Goal: Transaction & Acquisition: Purchase product/service

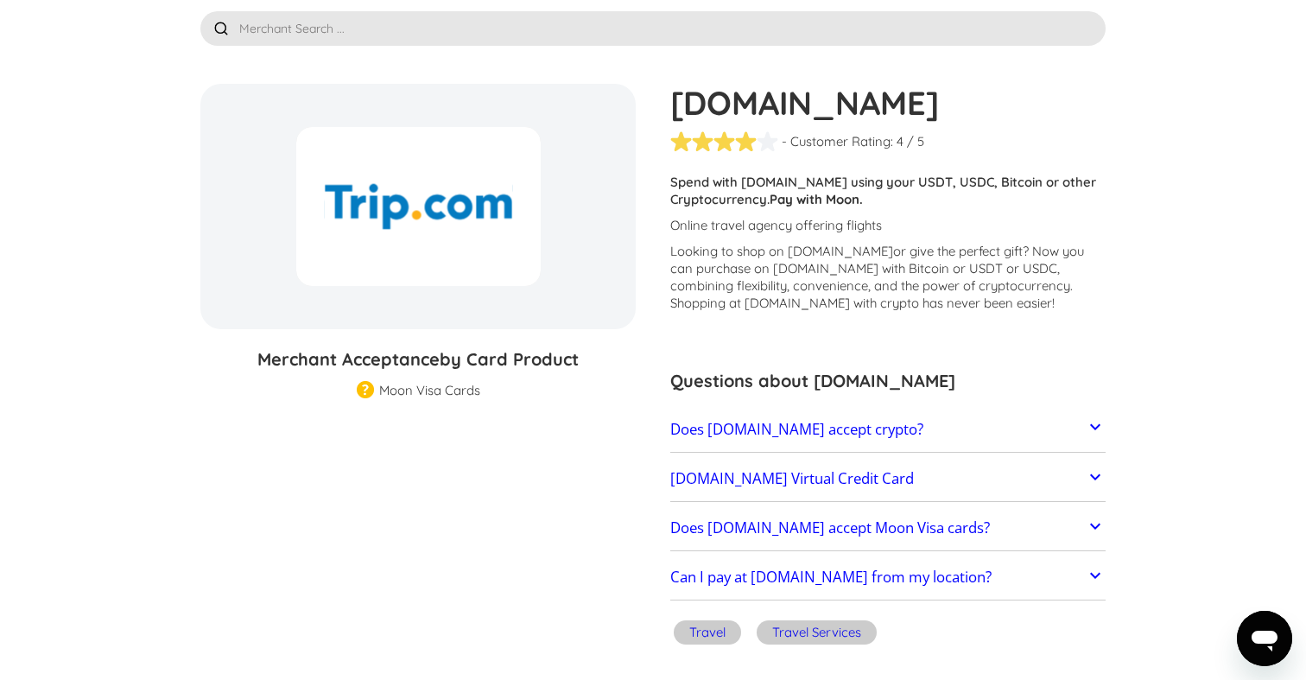
scroll to position [88, 0]
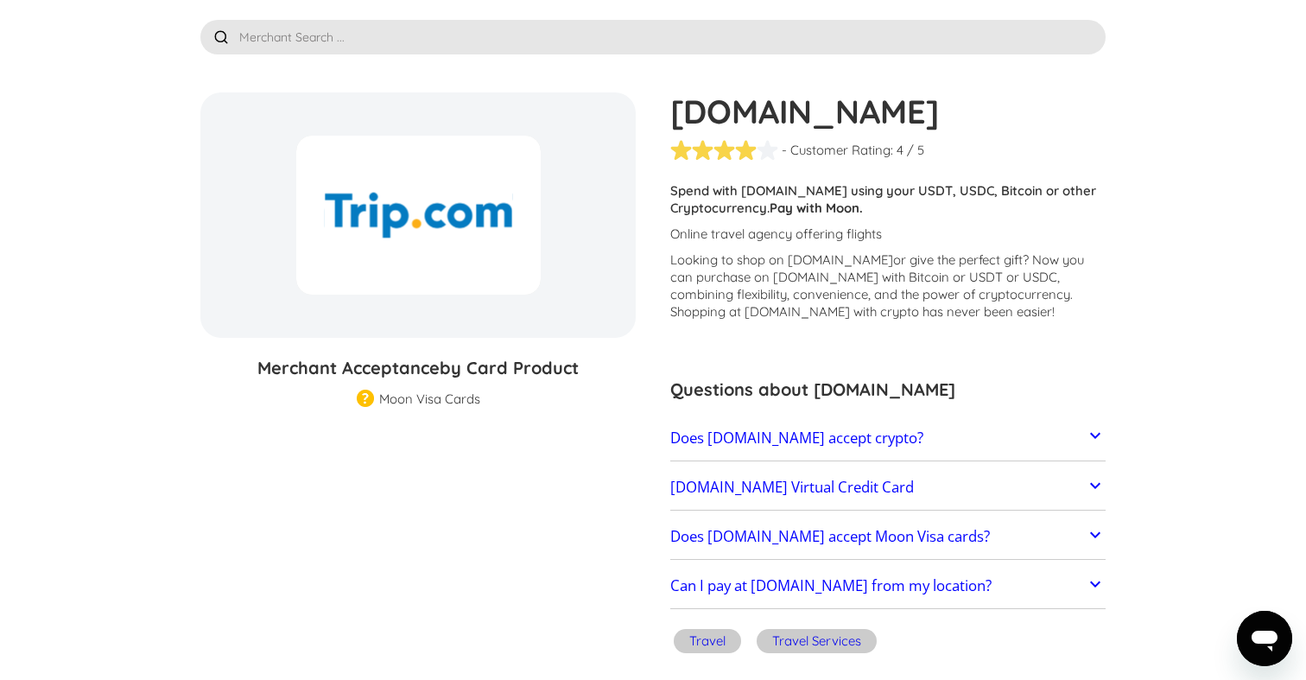
click at [974, 482] on link "Trip.com Virtual Credit Card" at bounding box center [888, 487] width 435 height 36
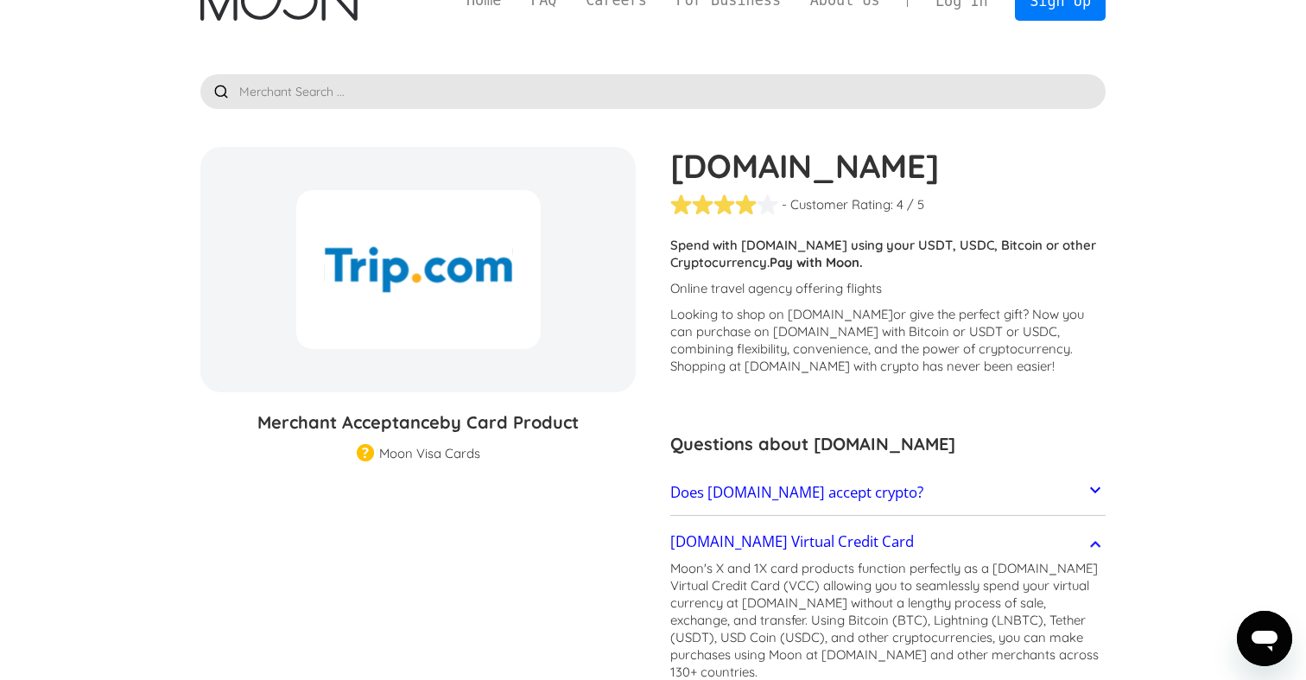
scroll to position [0, 0]
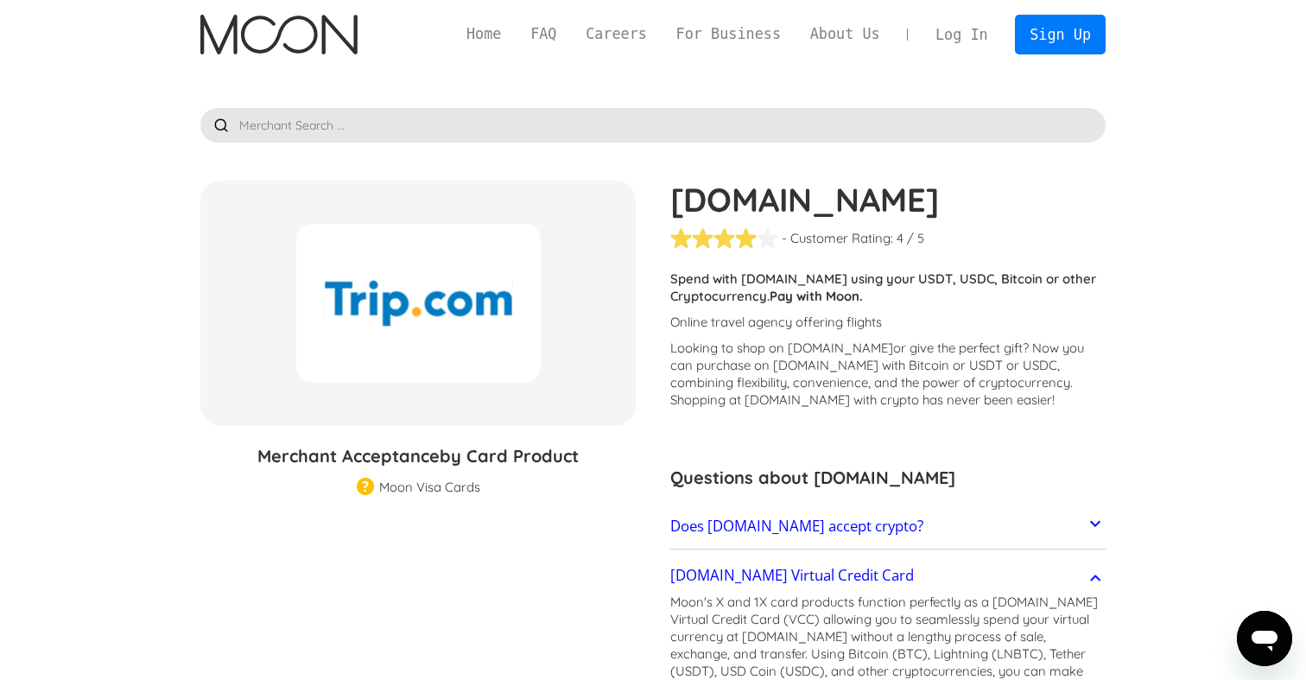
click at [1117, 30] on div "Home FAQ Careers For Business About Us Log In Sign Up Home FAQ For Business Car…" at bounding box center [653, 34] width 957 height 69
click at [1088, 33] on link "Sign Up" at bounding box center [1060, 34] width 90 height 39
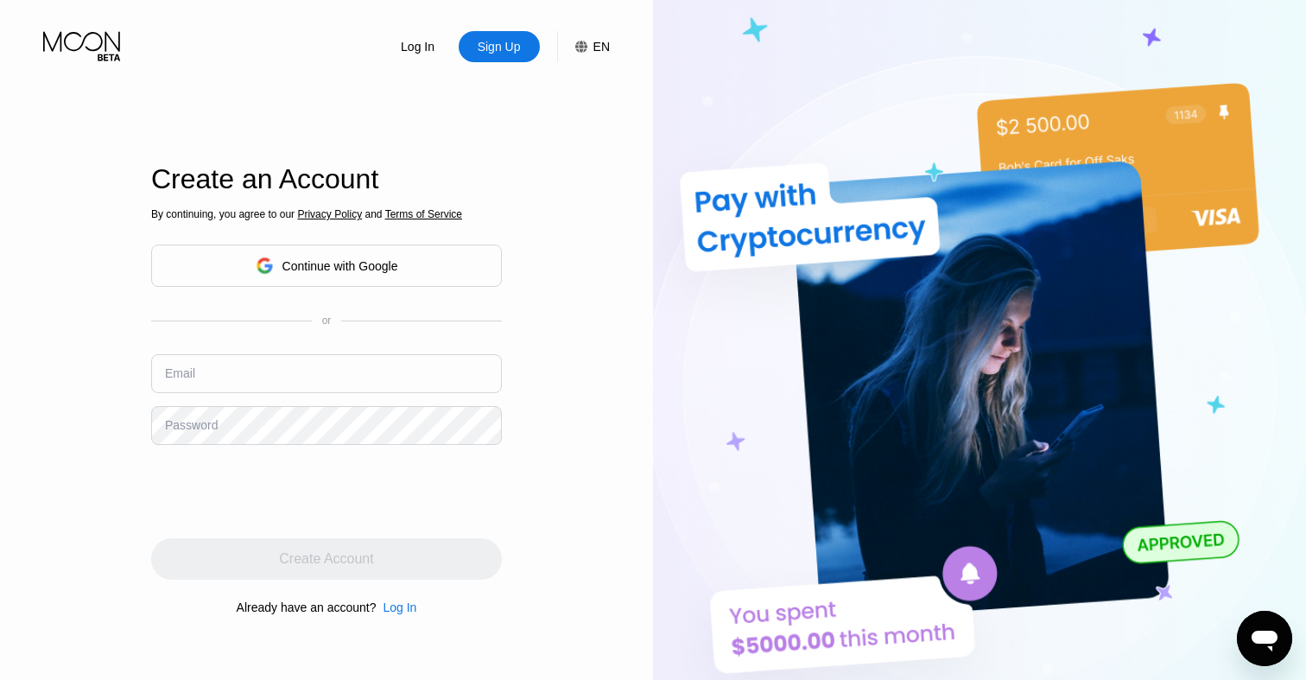
scroll to position [31, 0]
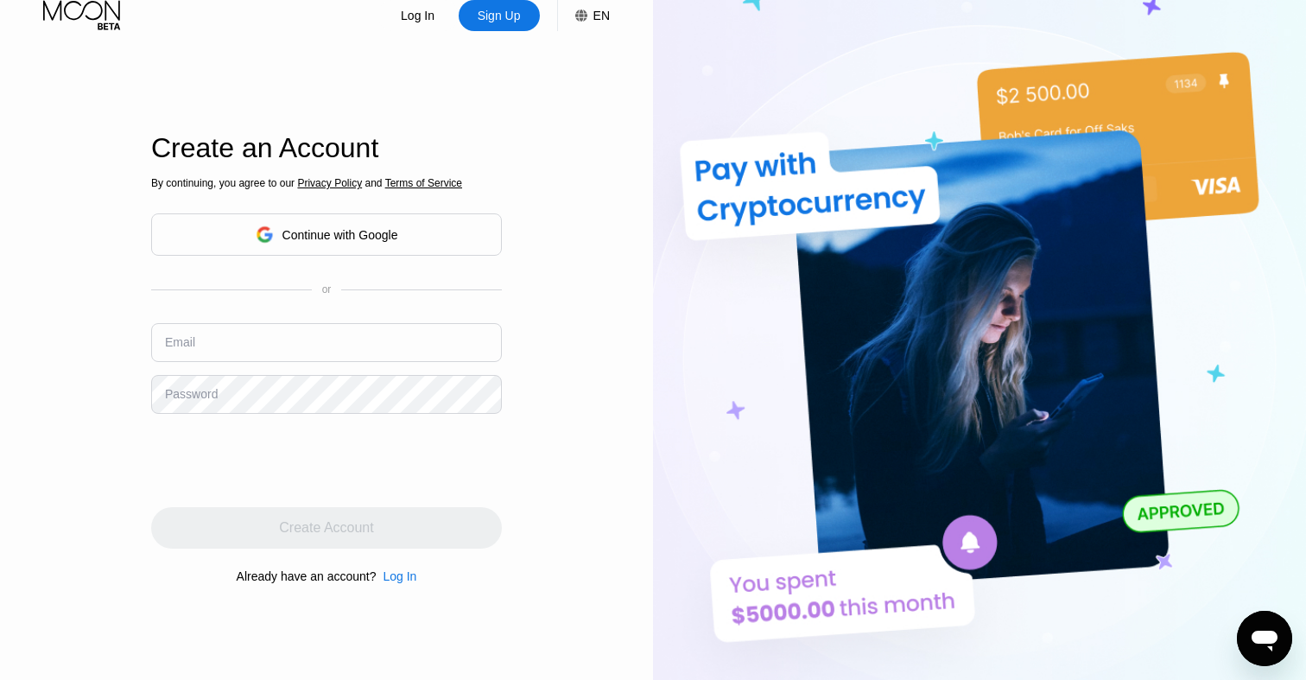
click at [395, 238] on div "Continue with Google" at bounding box center [341, 235] width 116 height 14
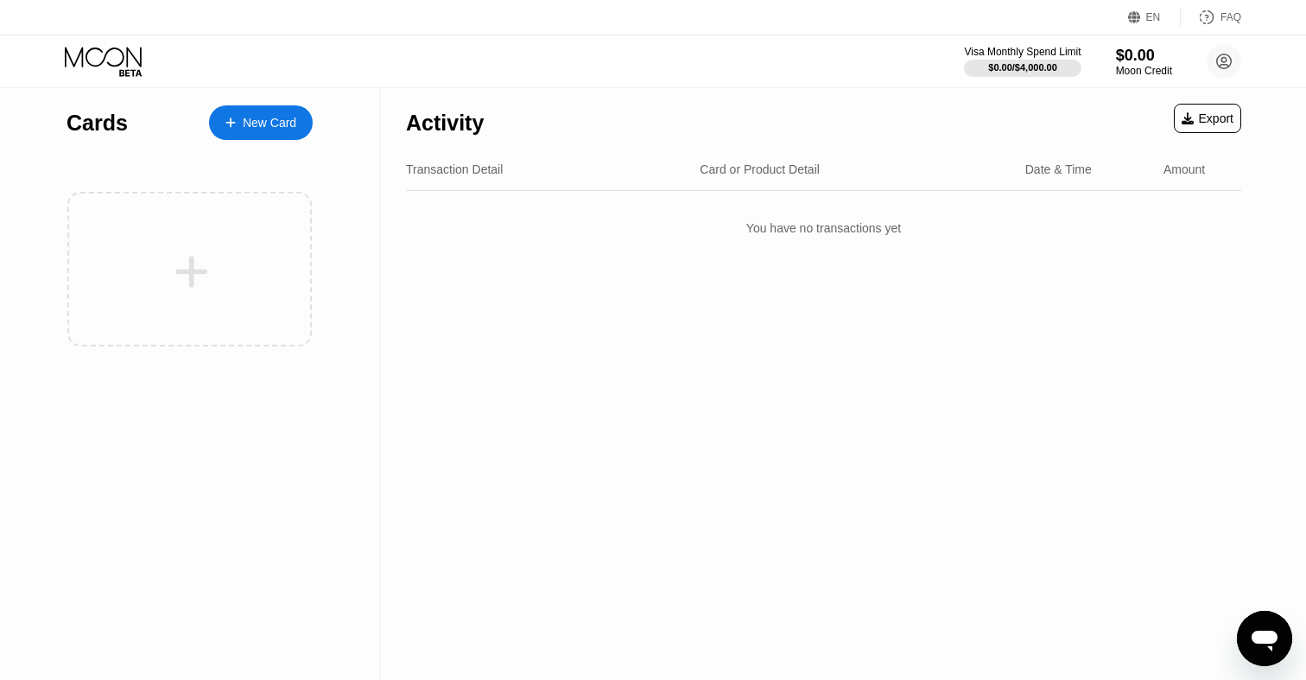
click at [260, 121] on div "New Card" at bounding box center [270, 123] width 54 height 15
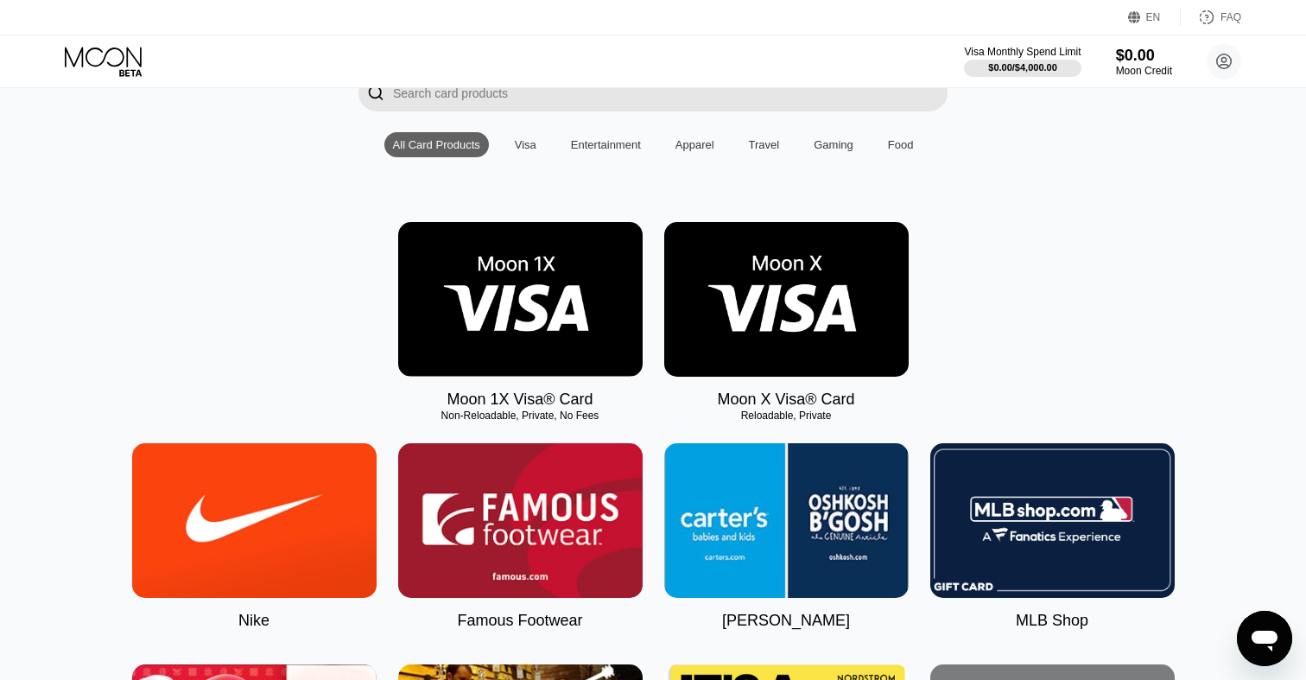
scroll to position [143, 0]
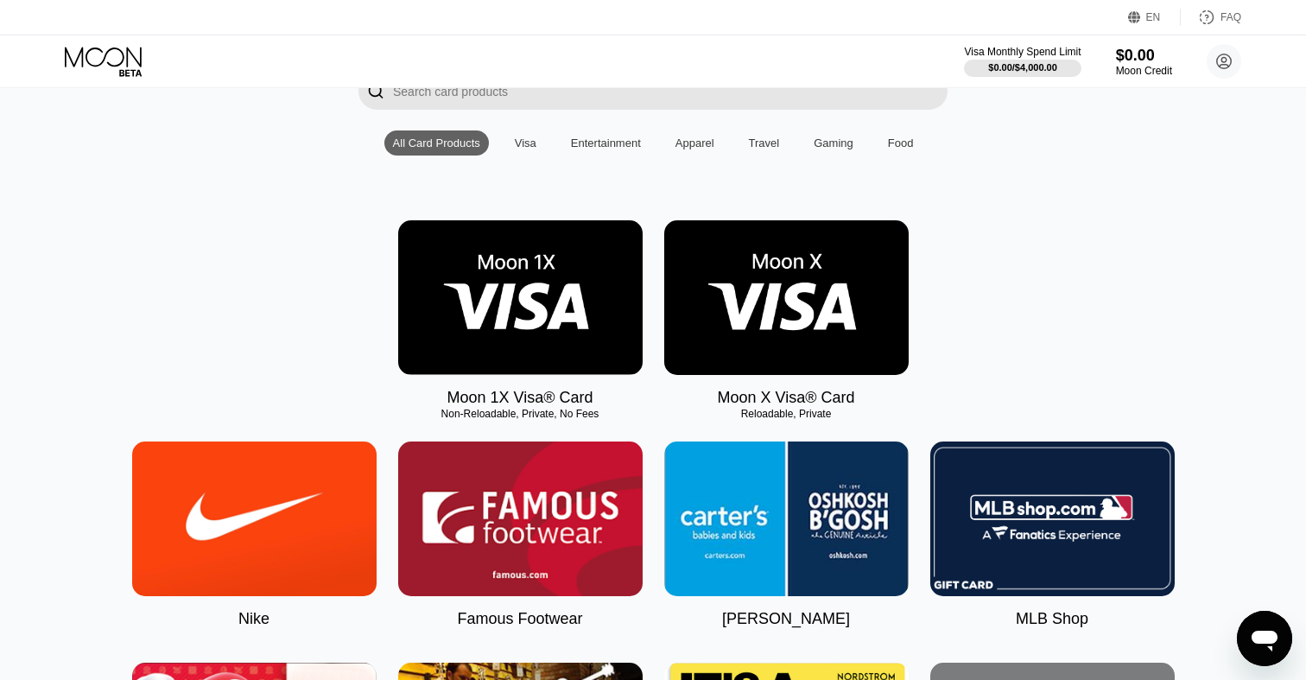
click at [769, 148] on div "Travel" at bounding box center [764, 143] width 31 height 13
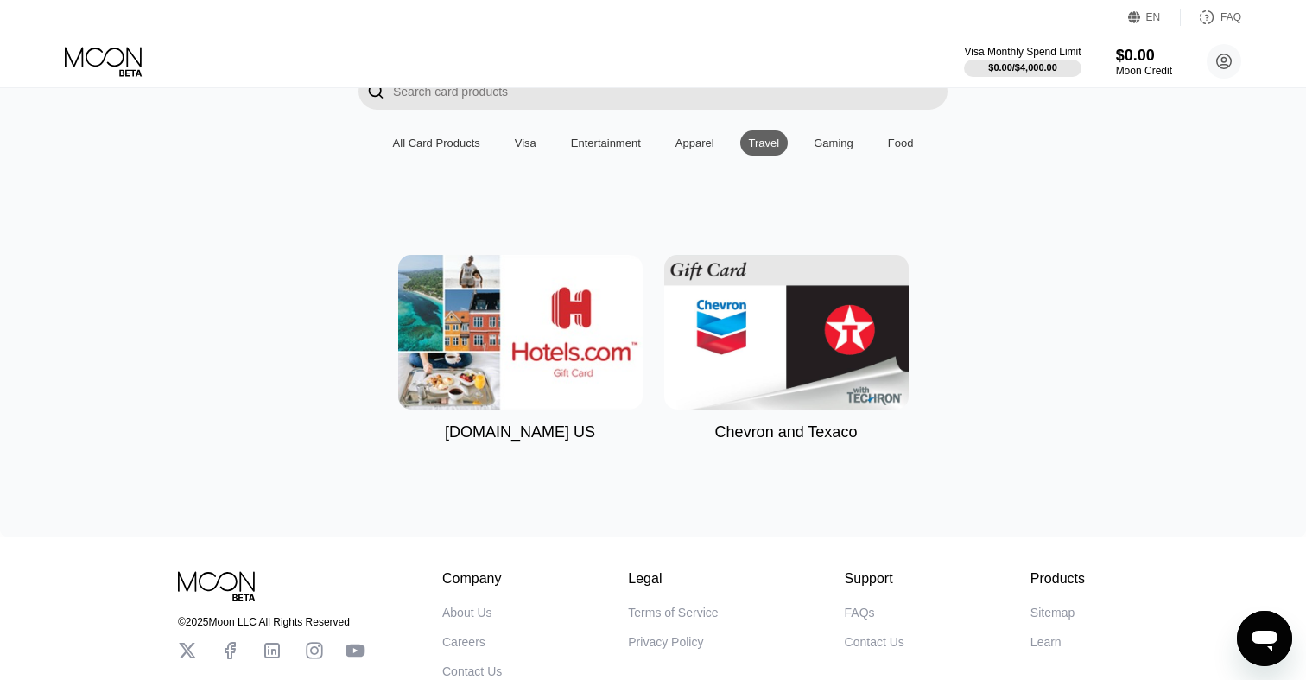
click at [437, 144] on div "All Card Products" at bounding box center [436, 143] width 87 height 13
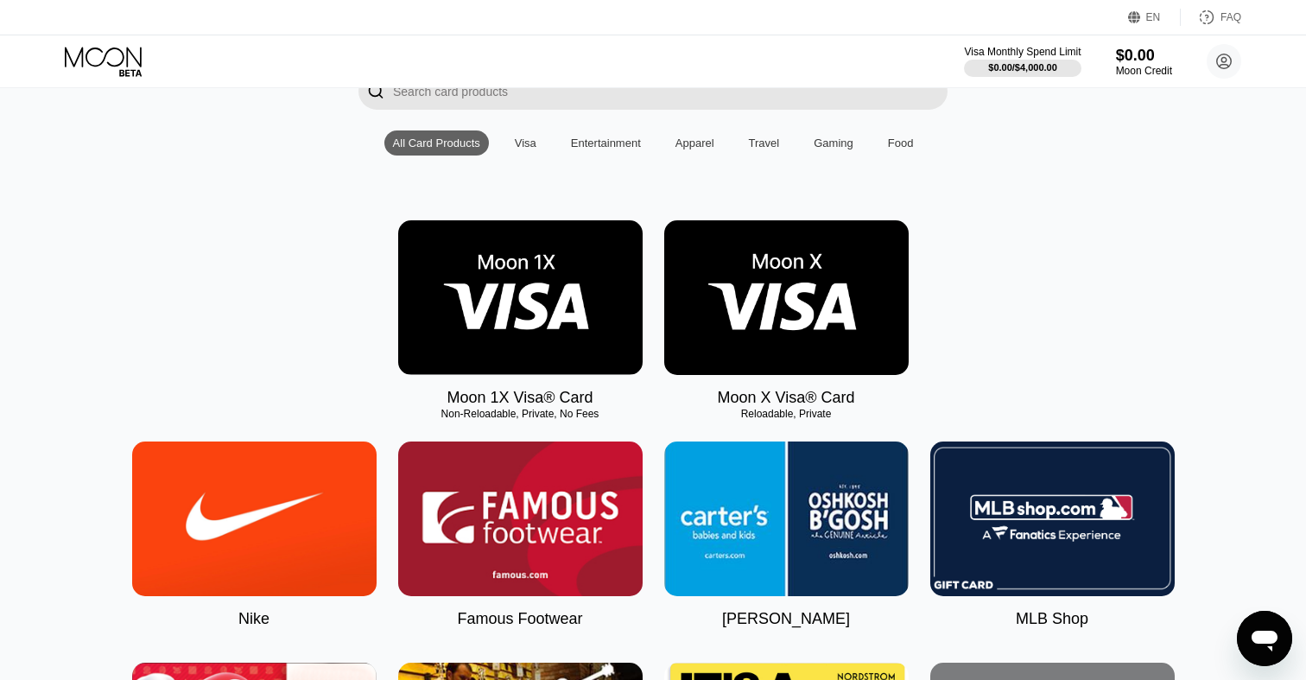
scroll to position [182, 0]
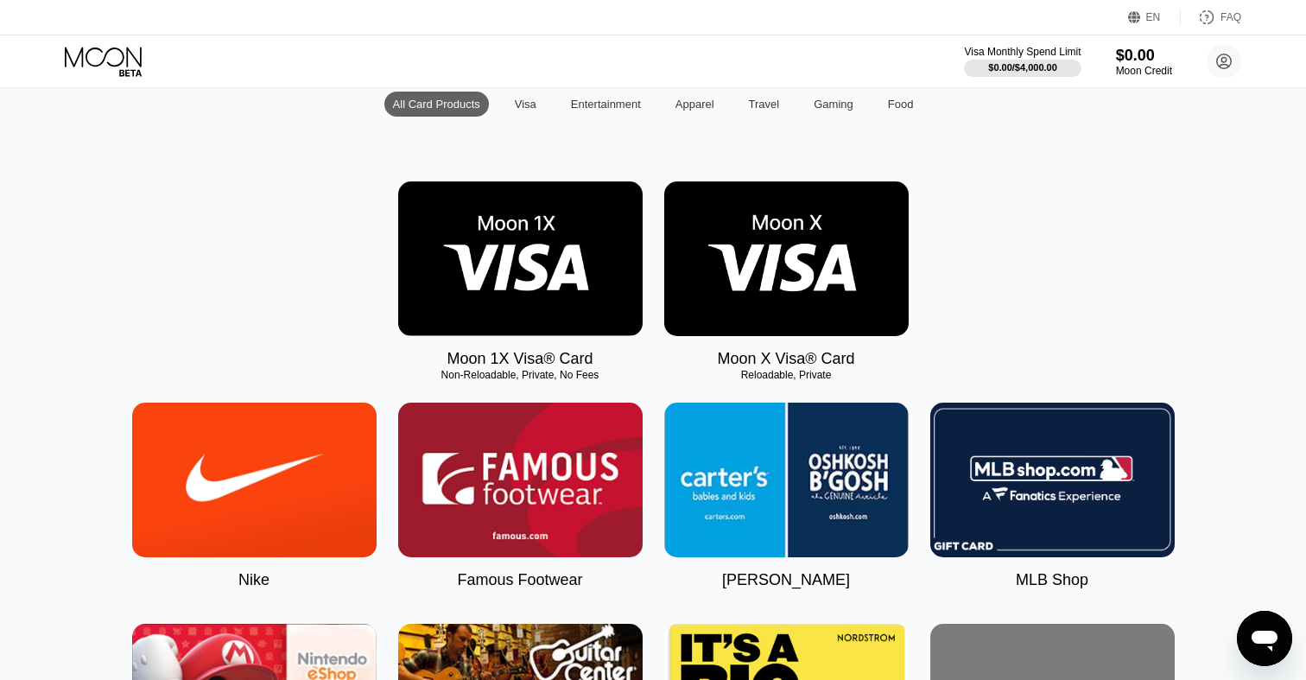
click at [783, 307] on img at bounding box center [786, 258] width 245 height 155
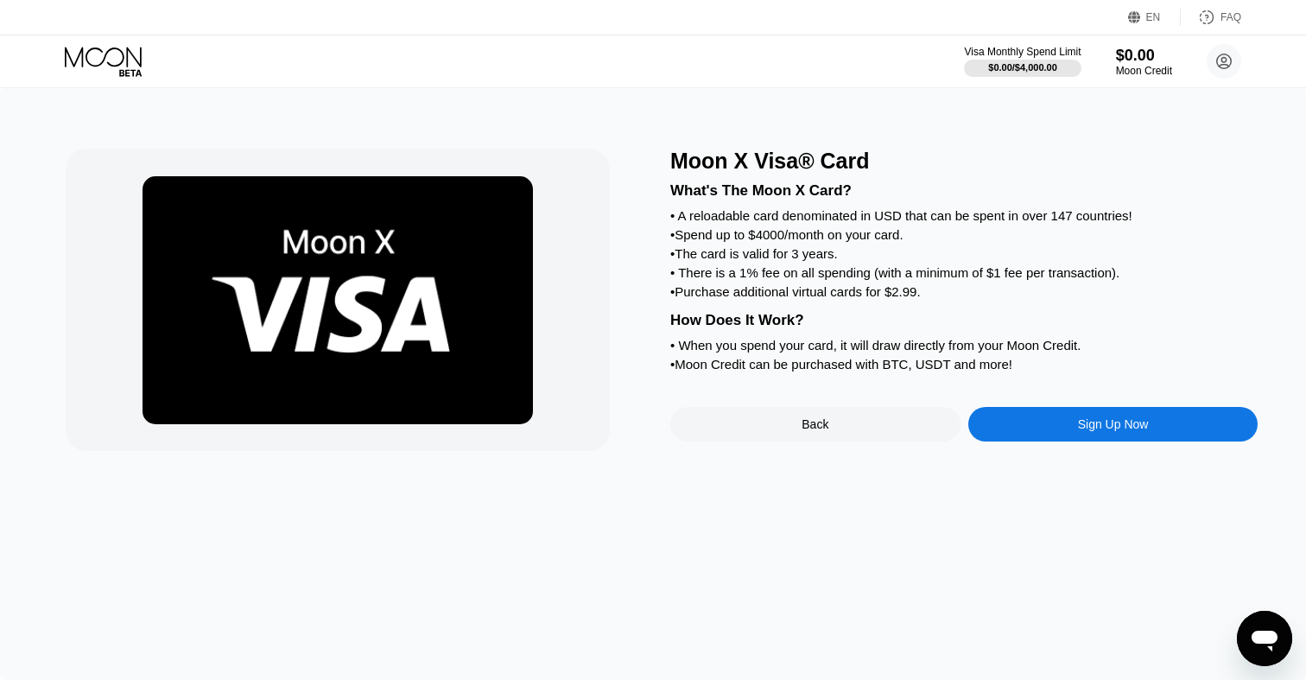
click at [1067, 422] on div "Sign Up Now" at bounding box center [1114, 424] width 290 height 35
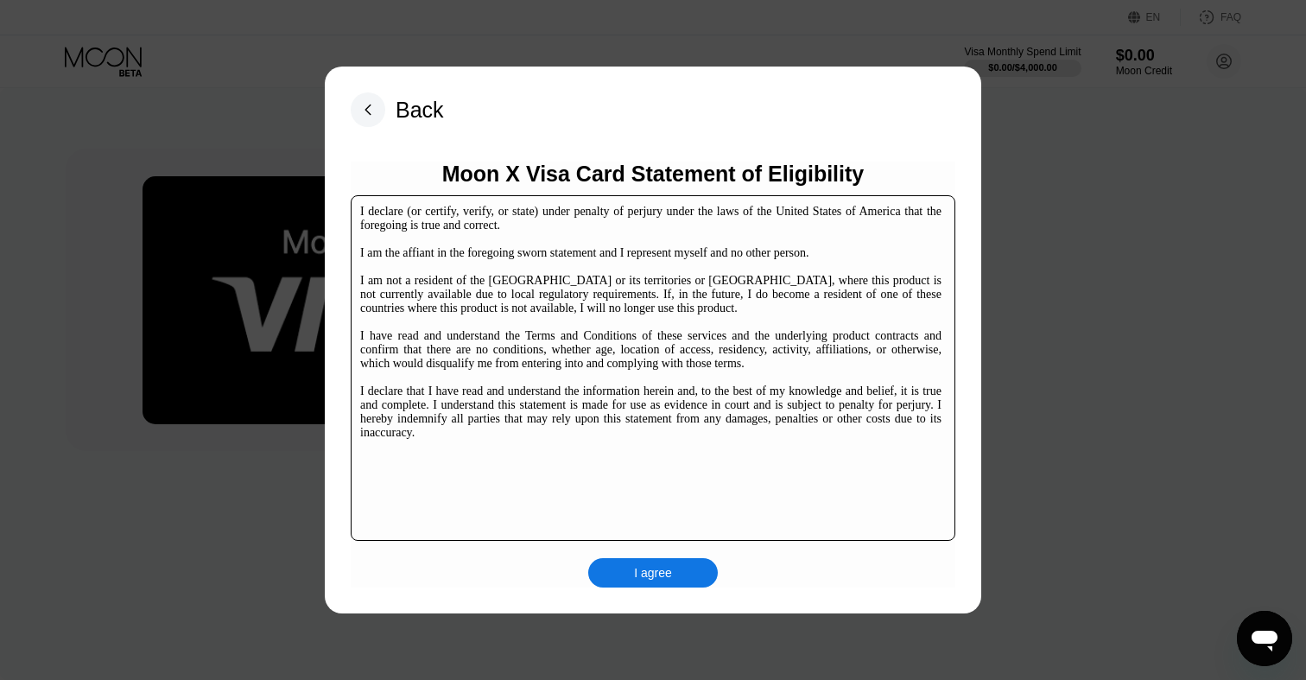
click at [640, 574] on div "I agree" at bounding box center [653, 573] width 38 height 16
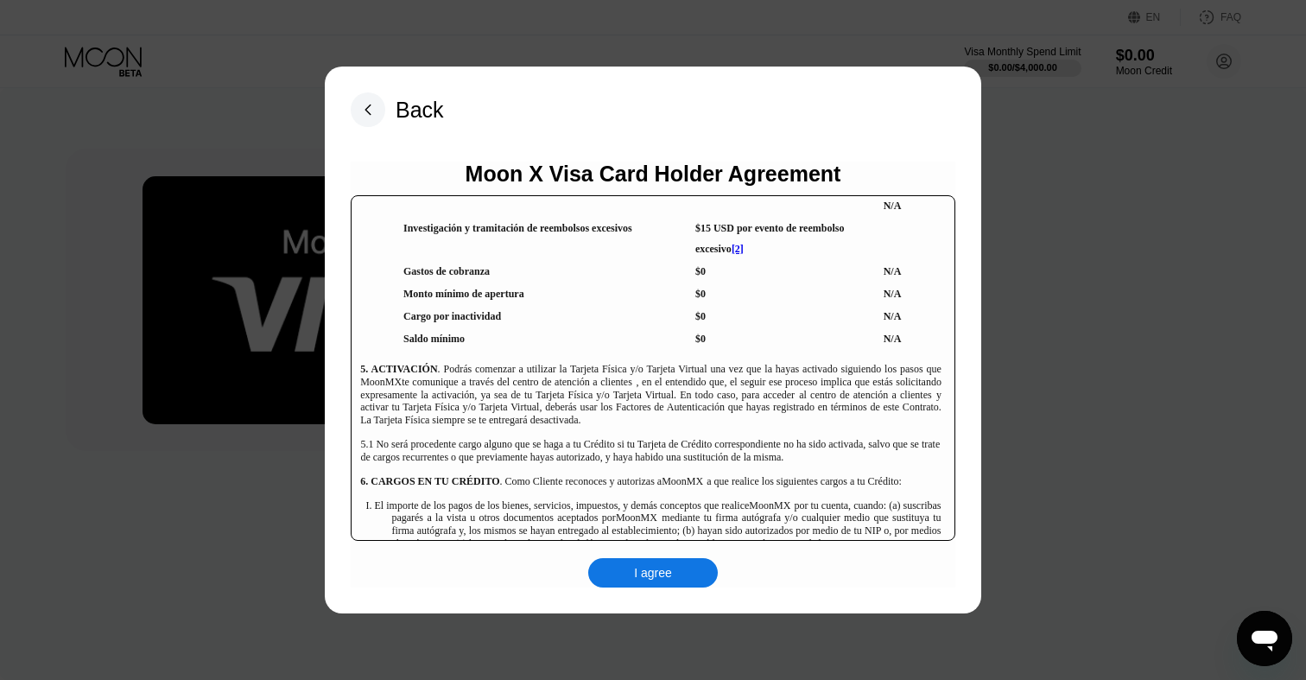
scroll to position [3909, 0]
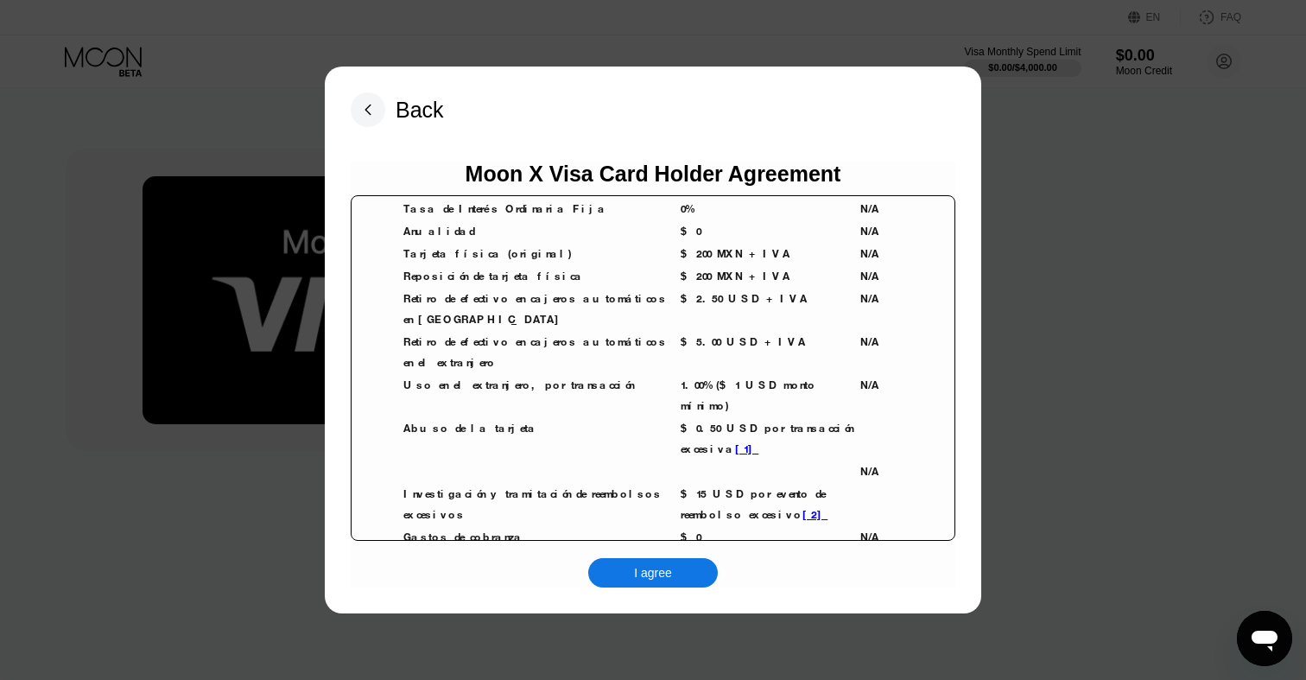
click at [670, 563] on div "I agree" at bounding box center [653, 572] width 130 height 29
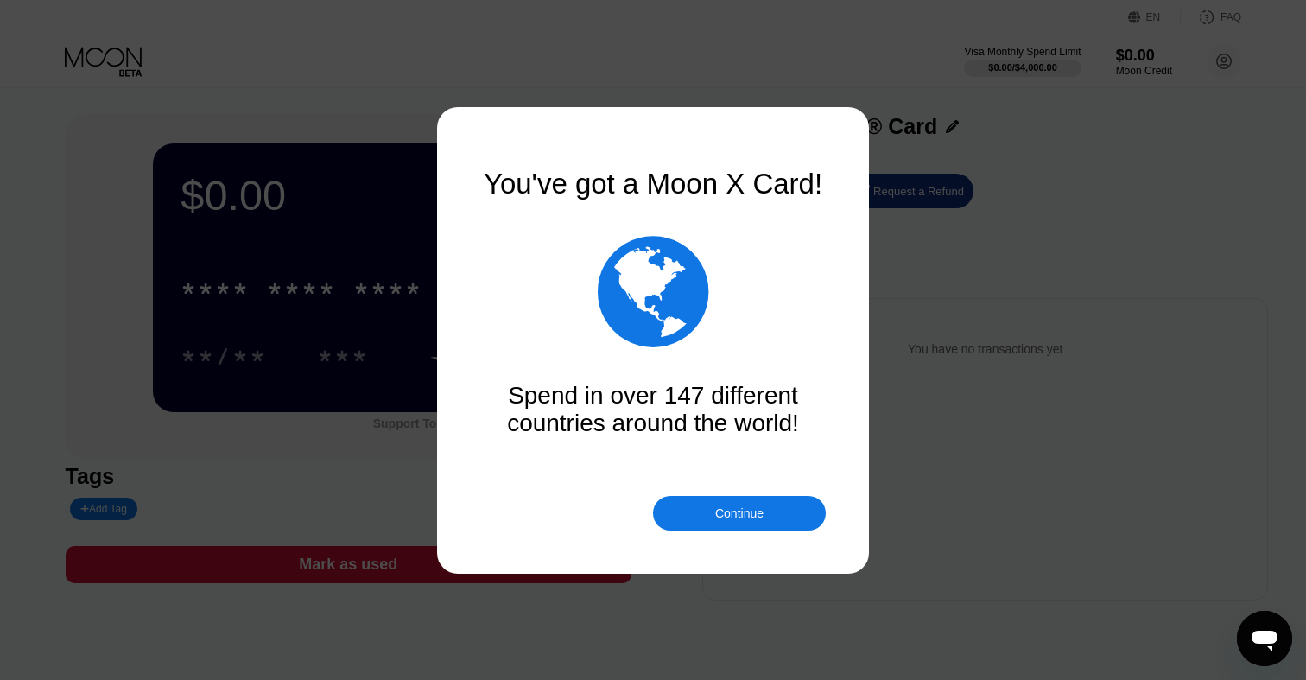
click at [748, 518] on div "Continue" at bounding box center [739, 513] width 48 height 14
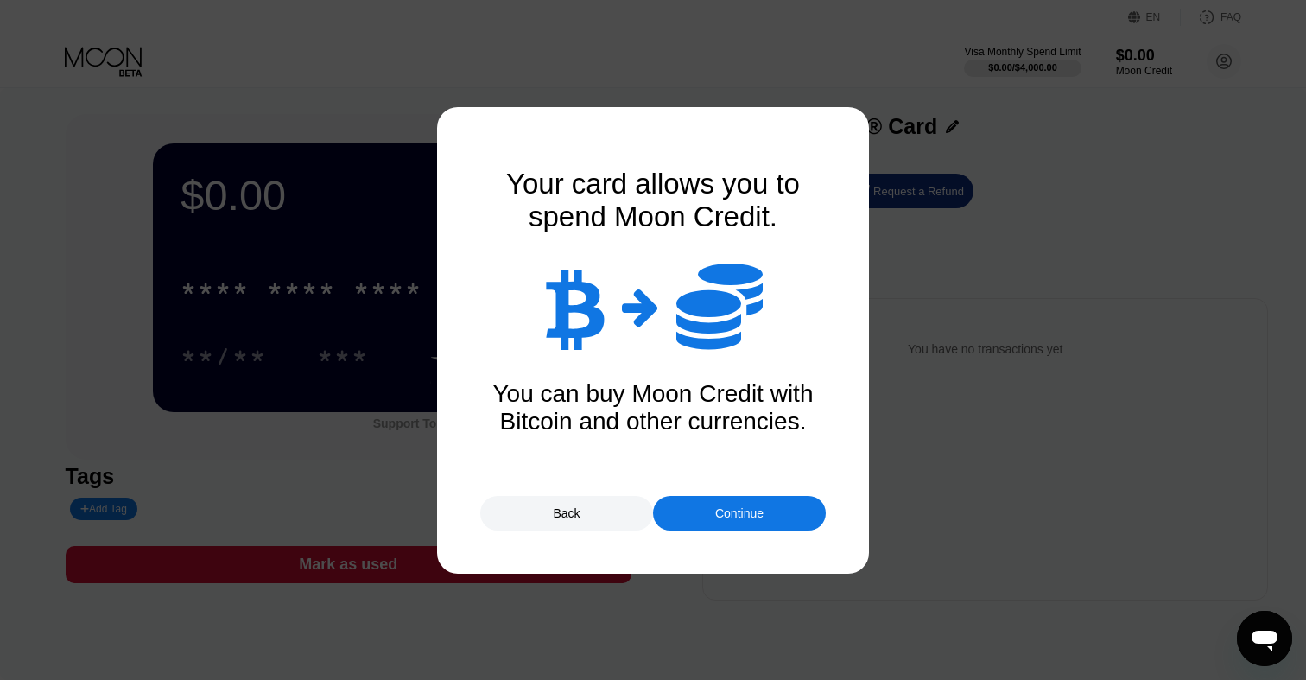
click at [748, 518] on div "Continue" at bounding box center [739, 513] width 48 height 14
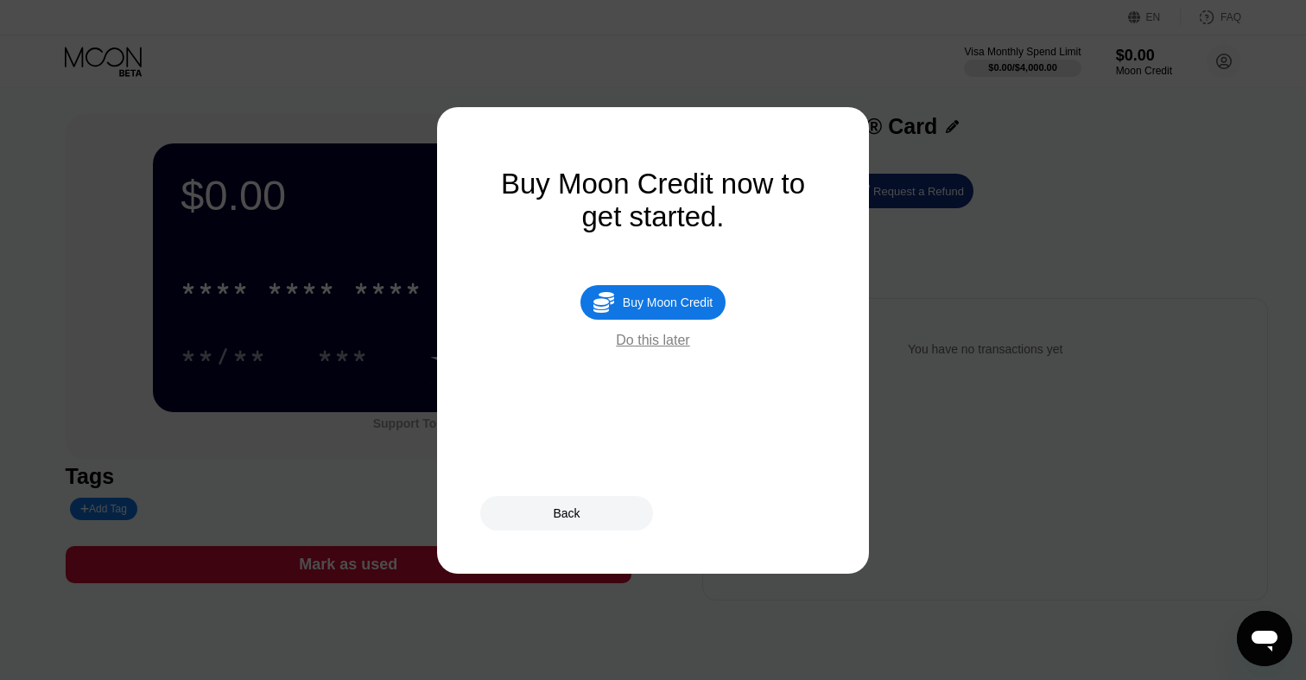
click at [635, 503] on div "Back" at bounding box center [566, 513] width 173 height 35
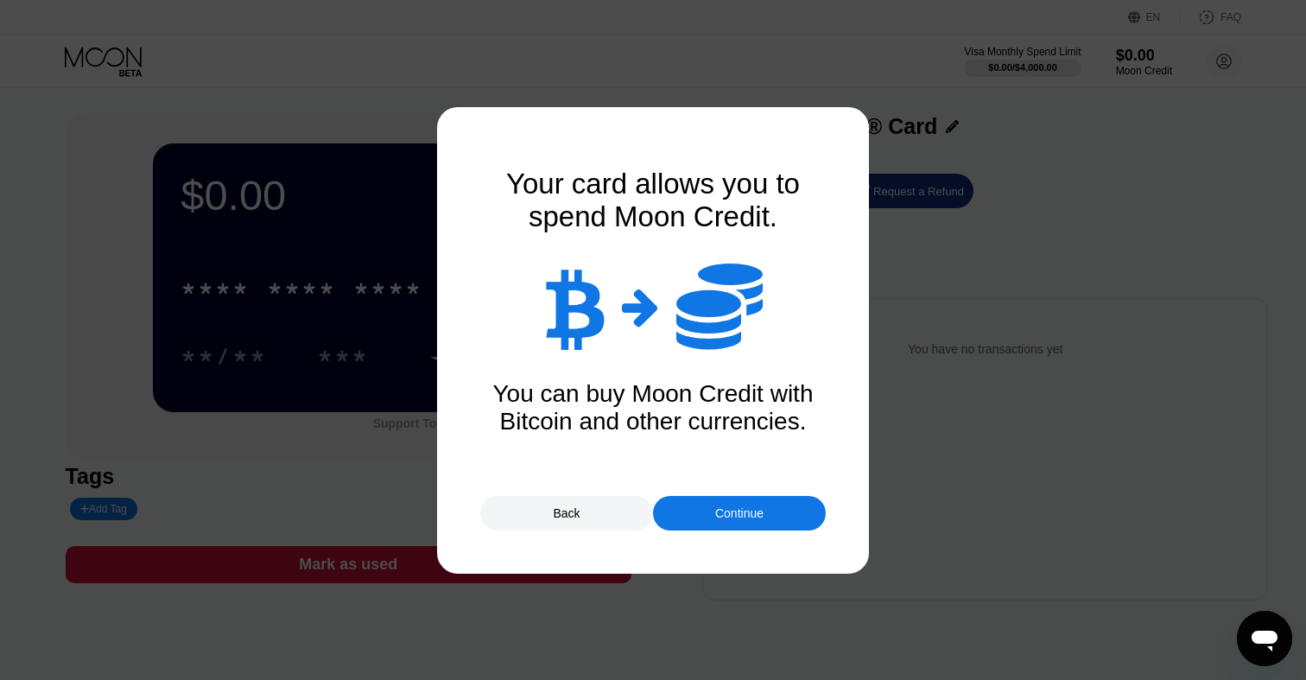
click at [731, 509] on div "Continue" at bounding box center [739, 513] width 48 height 14
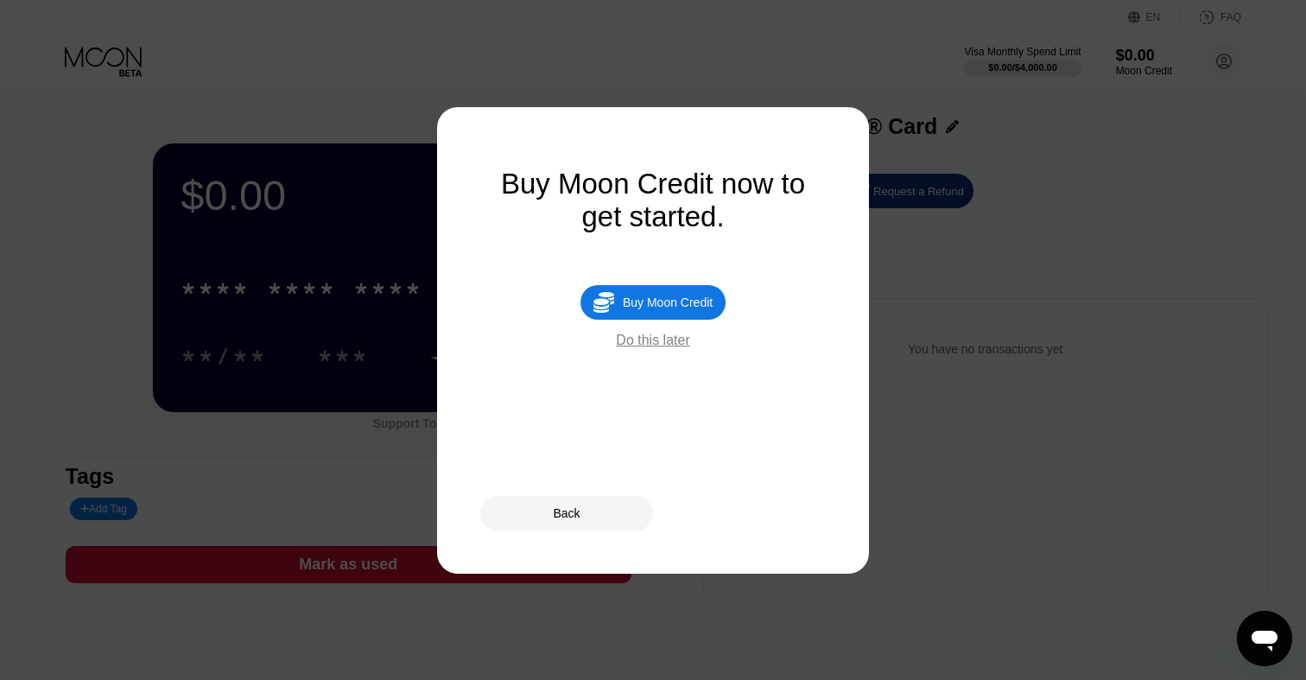
click at [677, 347] on div "Do this later" at bounding box center [652, 341] width 73 height 16
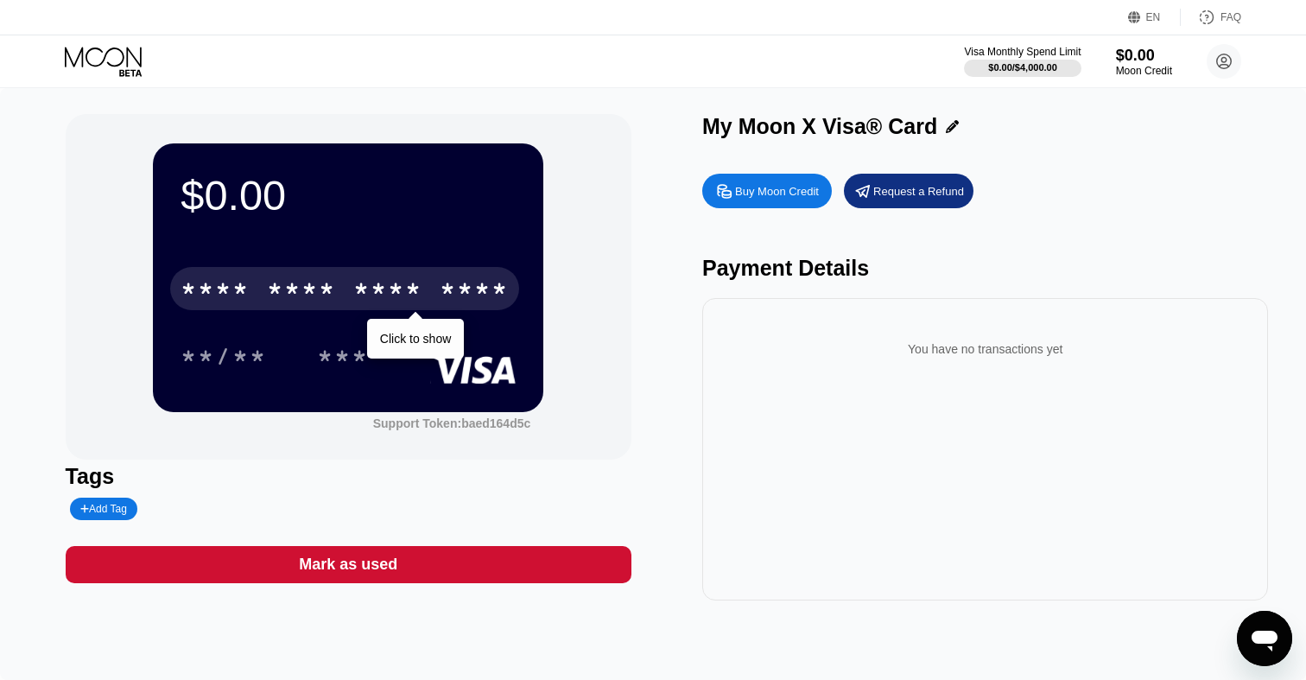
click at [404, 274] on div "* * * * * * * * * * * * ****" at bounding box center [344, 288] width 349 height 43
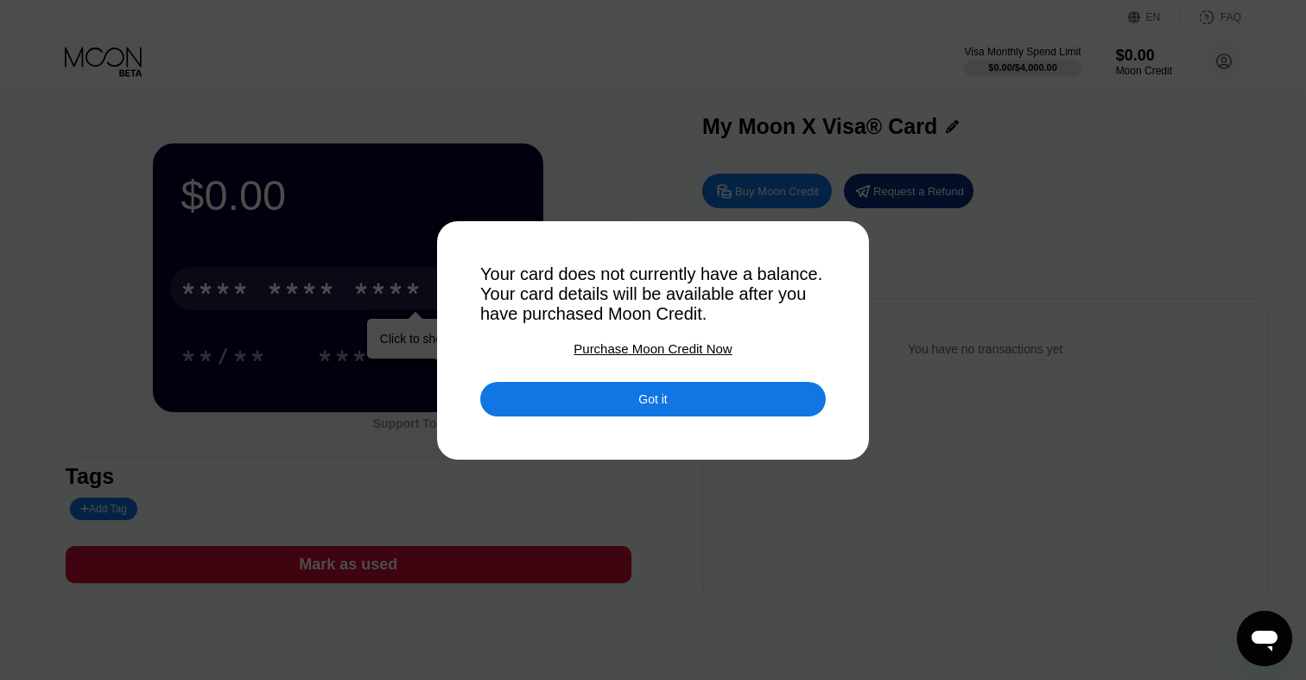
click at [633, 402] on div "Got it" at bounding box center [653, 399] width 346 height 35
